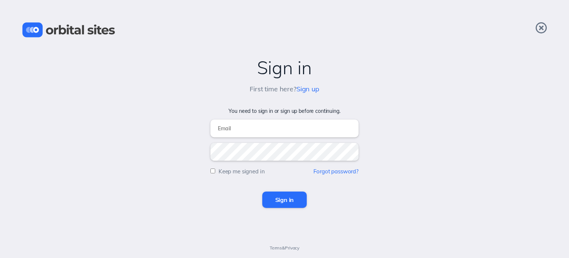
type input "[PERSON_NAME][EMAIL_ADDRESS][DOMAIN_NAME]"
click at [292, 196] on input "Sign in" at bounding box center [284, 199] width 45 height 16
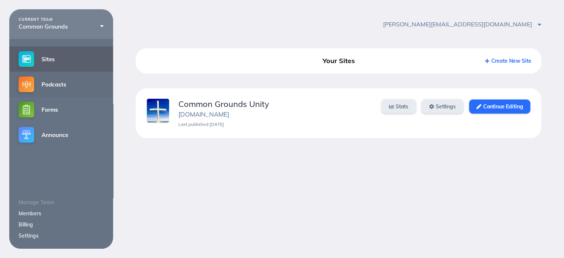
click at [63, 88] on link "Podcasts" at bounding box center [61, 84] width 104 height 25
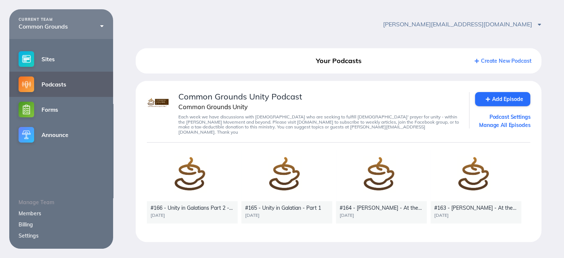
click at [284, 201] on div "#165 - Unity in Galatian - Part 1 [DATE]" at bounding box center [286, 212] width 91 height 22
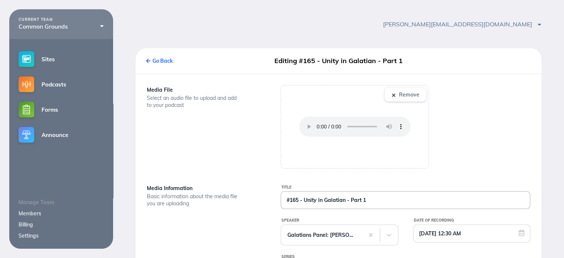
click at [345, 201] on input "#165 - Unity in Galatian - Part 1" at bounding box center [405, 199] width 249 height 17
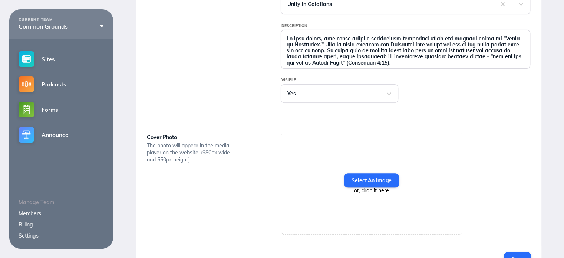
scroll to position [302, 0]
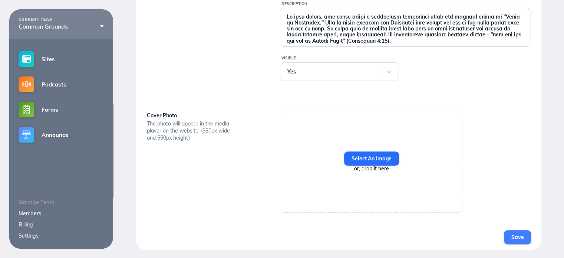
type input "#165 - Unity in Galatians - Part 1"
click at [520, 235] on span "Save" at bounding box center [517, 237] width 12 height 7
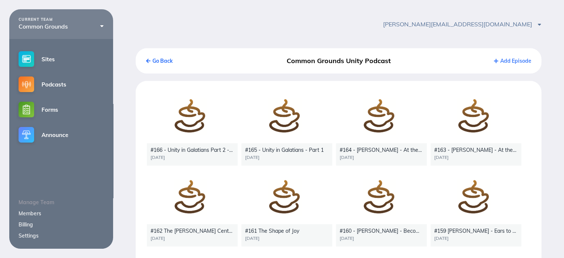
click at [344, 21] on div "[PERSON_NAME][EMAIL_ADDRESS][DOMAIN_NAME] Account Settings Sign Out" at bounding box center [338, 24] width 451 height 30
